Goal: Task Accomplishment & Management: Use online tool/utility

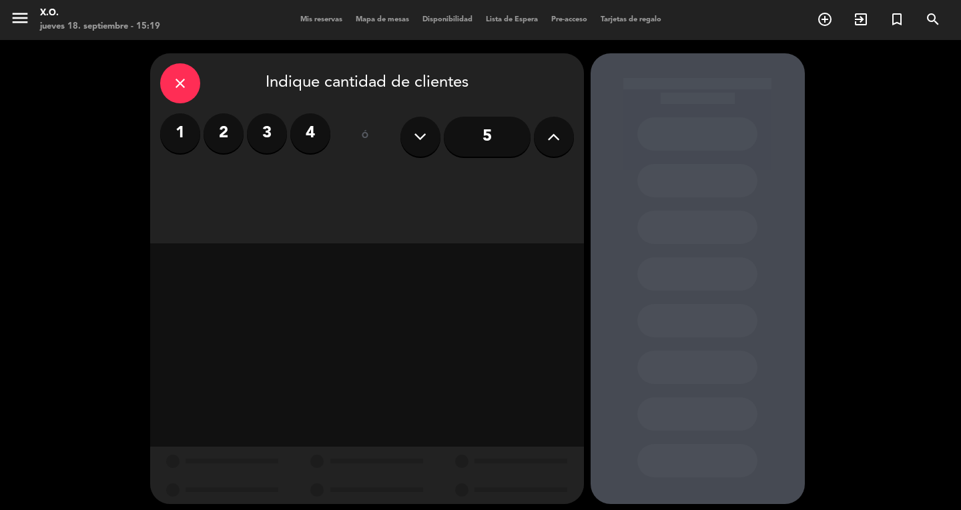
click at [500, 158] on div "5" at bounding box center [486, 136] width 173 height 47
click at [495, 149] on input "5" at bounding box center [487, 137] width 87 height 40
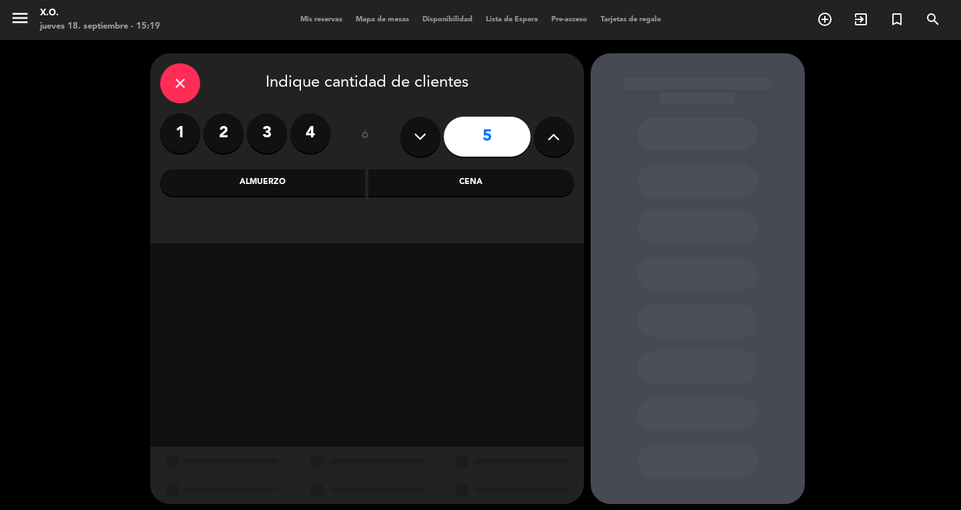
click at [386, 185] on div "Cena" at bounding box center [470, 182] width 205 height 27
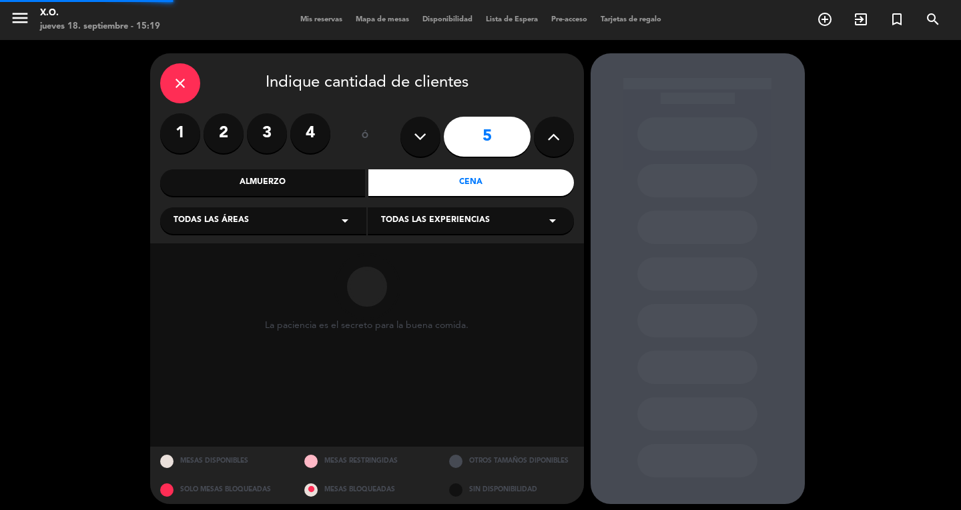
click at [307, 175] on div "Almuerzo" at bounding box center [262, 182] width 205 height 27
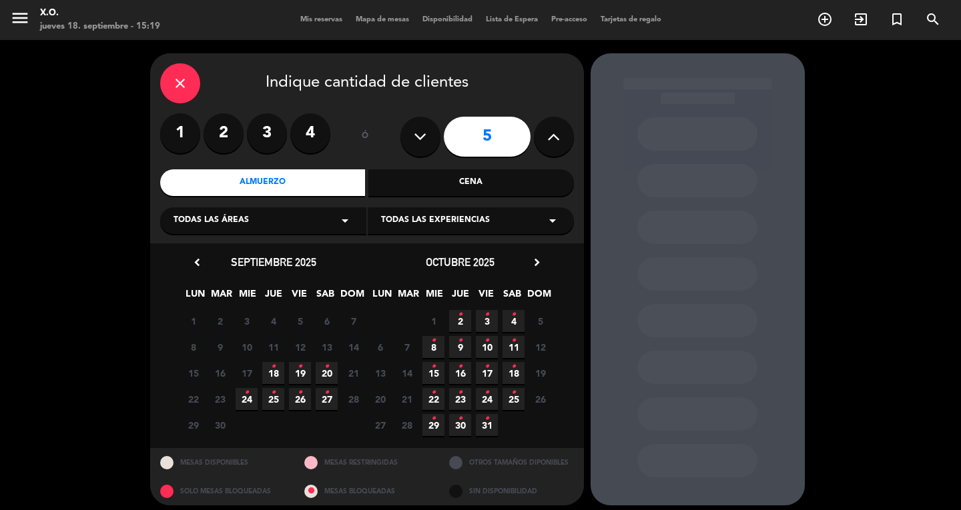
click at [286, 188] on div "Almuerzo" at bounding box center [262, 182] width 205 height 27
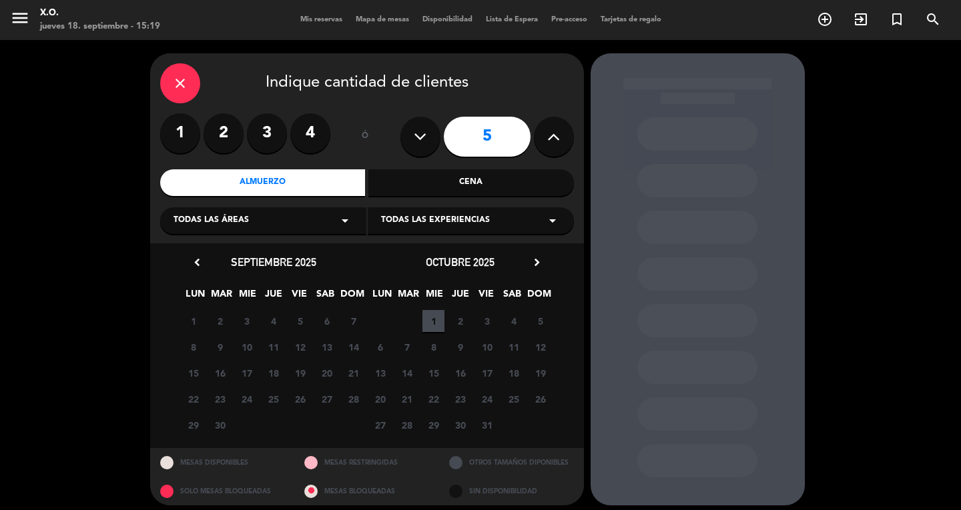
click at [435, 318] on span "1" at bounding box center [433, 321] width 22 height 22
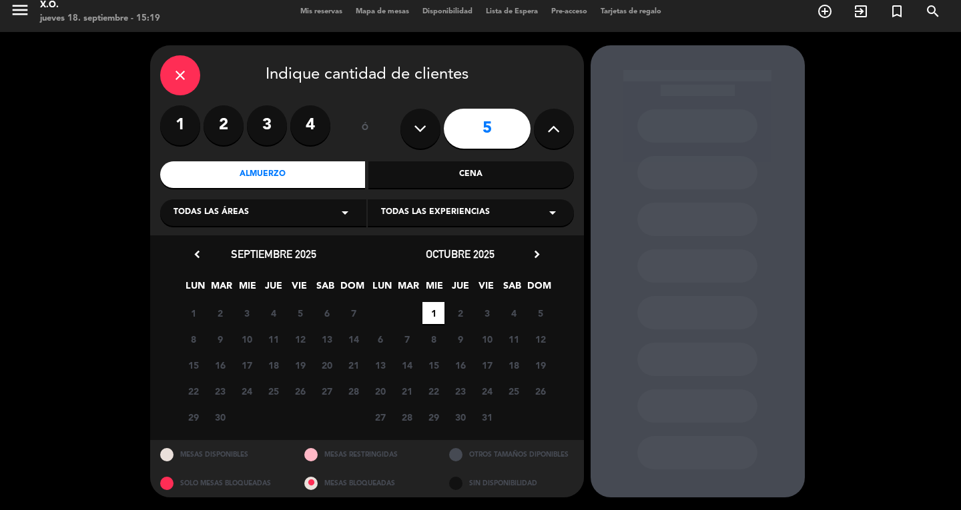
click at [687, 432] on div at bounding box center [697, 271] width 214 height 452
click at [682, 418] on div at bounding box center [697, 406] width 120 height 33
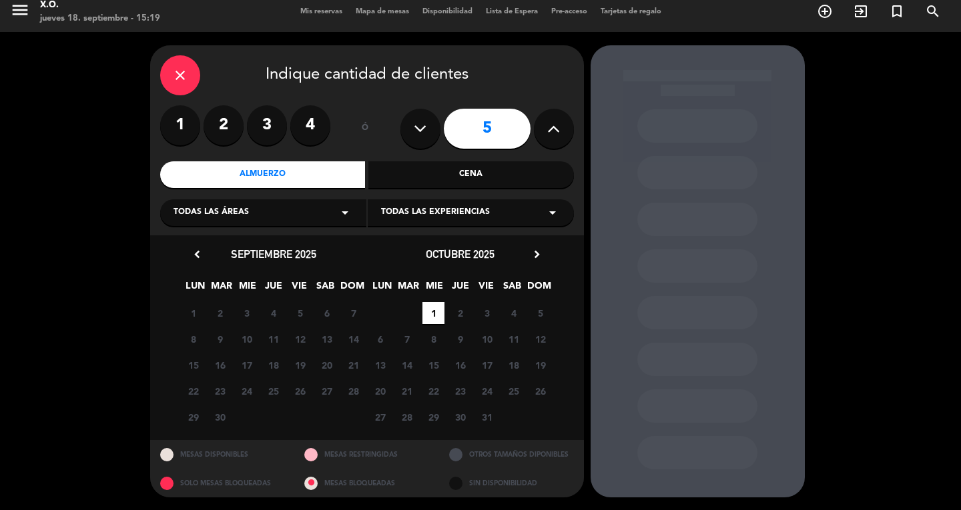
click at [682, 418] on div at bounding box center [697, 406] width 120 height 33
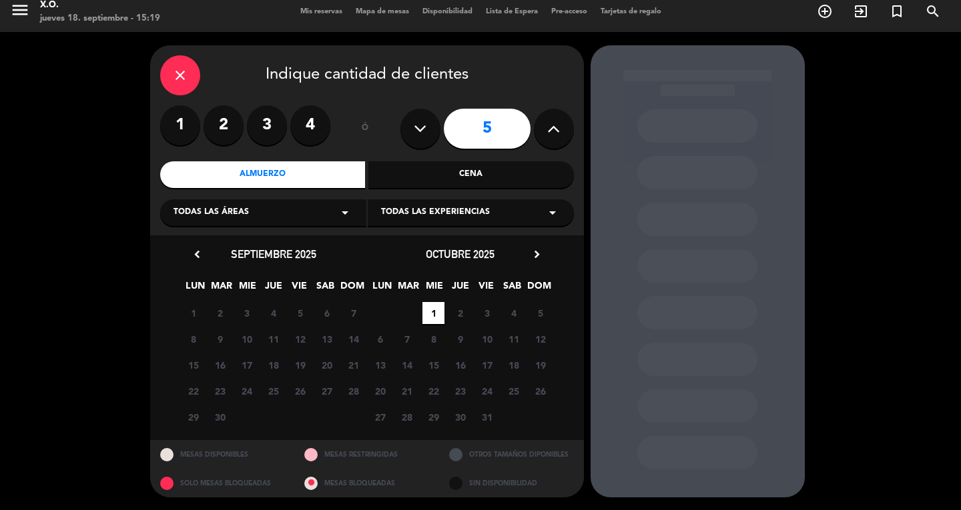
click at [682, 418] on div at bounding box center [697, 406] width 120 height 33
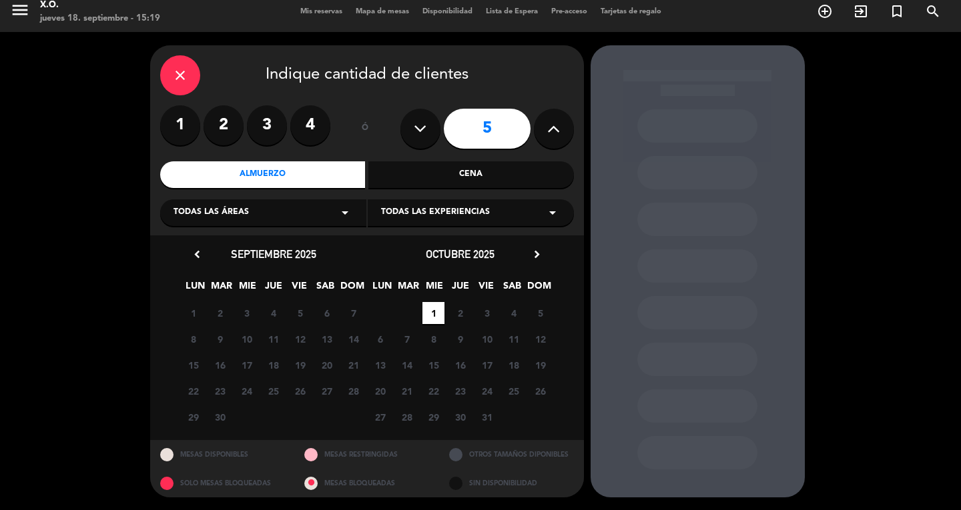
click at [682, 418] on div at bounding box center [697, 406] width 120 height 33
click at [173, 72] on icon "close" at bounding box center [180, 75] width 16 height 16
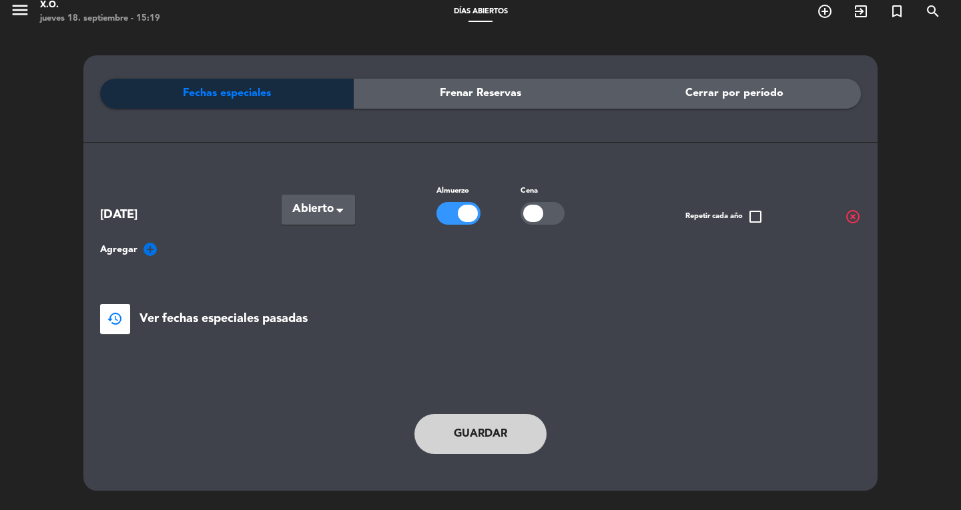
click at [334, 207] on div "Seleccionar × Abierto" at bounding box center [318, 210] width 73 height 30
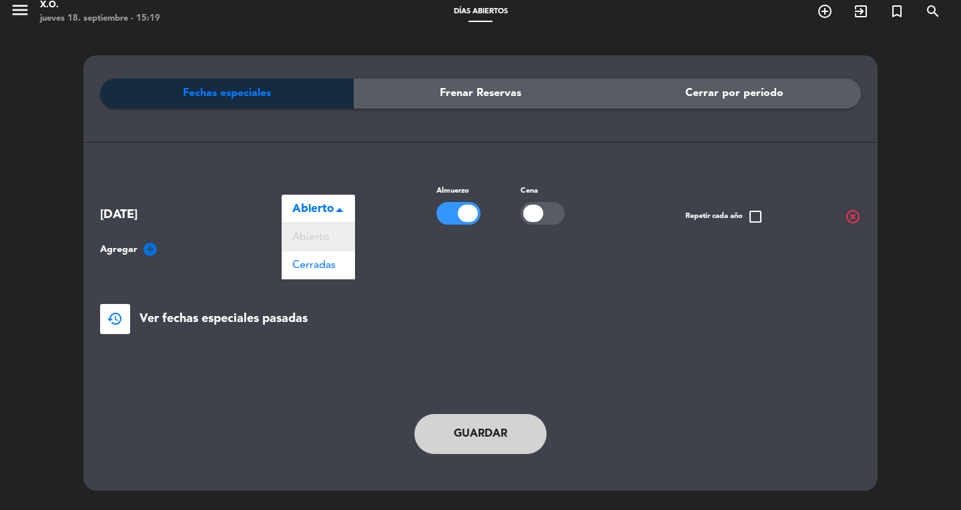
click at [320, 242] on span "Abierto" at bounding box center [310, 237] width 37 height 11
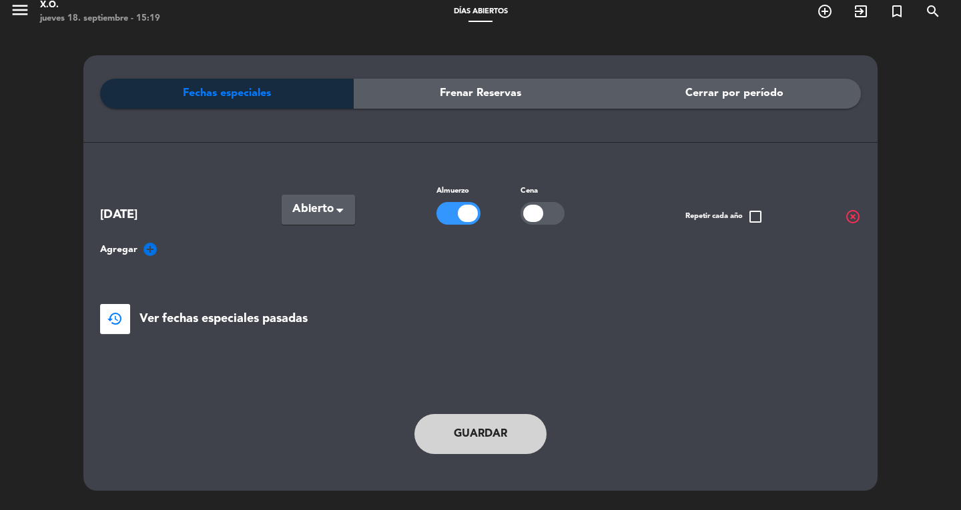
click at [486, 427] on button "Guardar" at bounding box center [480, 434] width 132 height 40
click at [140, 245] on span "Agregar add_circle" at bounding box center [129, 249] width 58 height 16
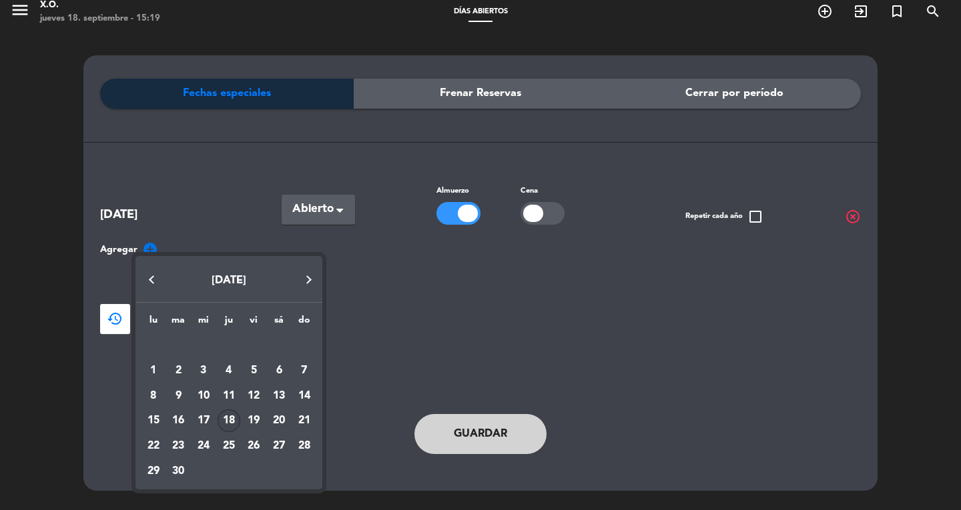
click at [208, 205] on div at bounding box center [480, 255] width 961 height 510
